Goal: Task Accomplishment & Management: Use online tool/utility

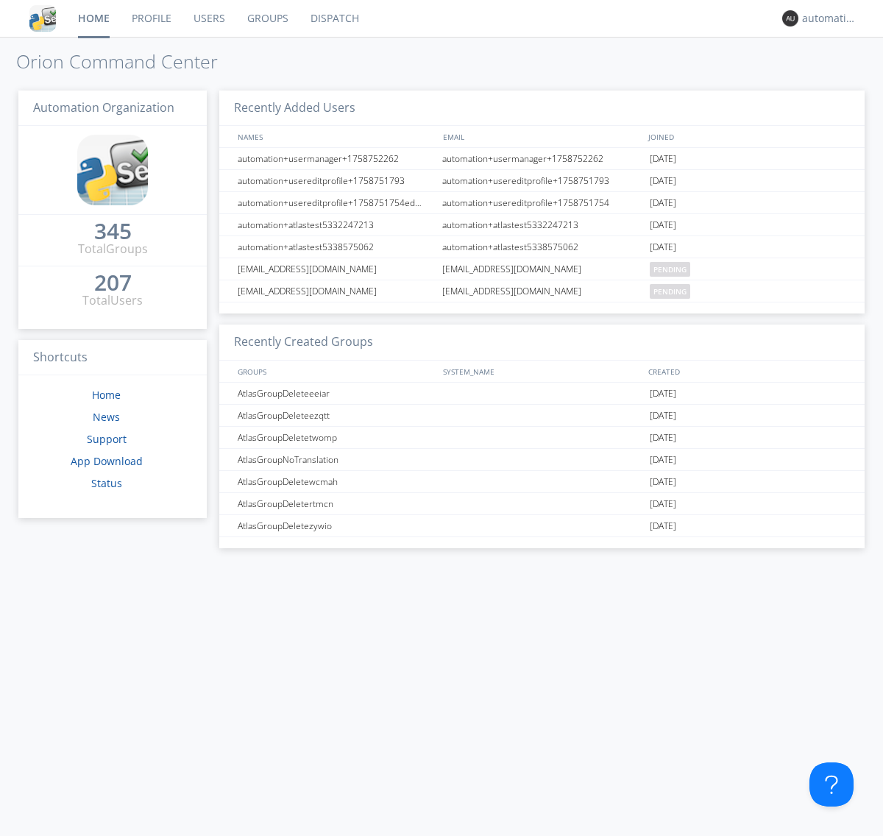
click at [334, 18] on link "Dispatch" at bounding box center [335, 18] width 71 height 37
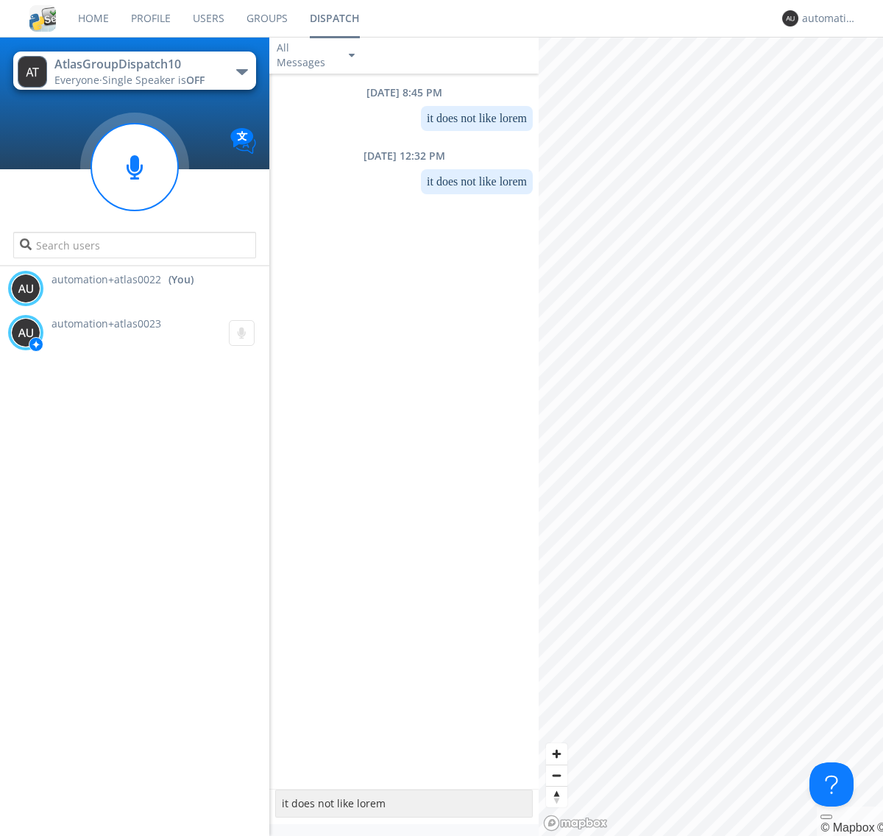
type textarea "it does not like lorem"
click at [826, 18] on div "automation+atlas0022" at bounding box center [829, 18] width 55 height 15
click at [837, 77] on div "Log Out" at bounding box center [838, 78] width 76 height 27
